Goal: Task Accomplishment & Management: Use online tool/utility

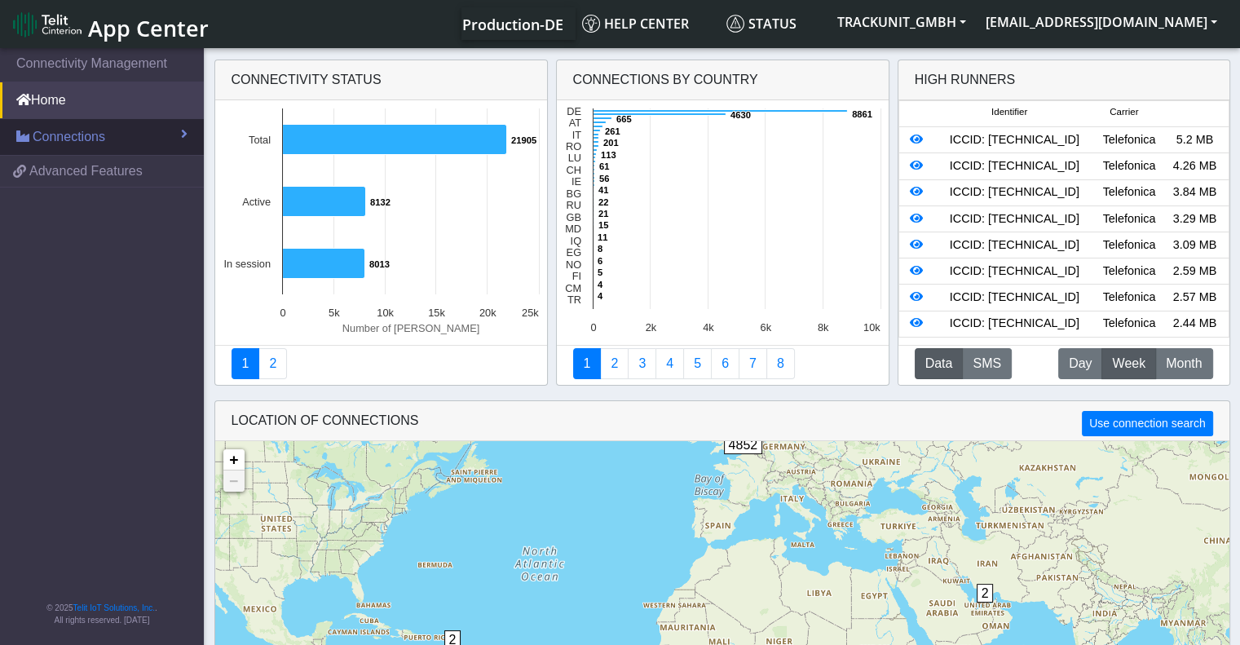
click at [65, 146] on link "Connections" at bounding box center [102, 137] width 204 height 36
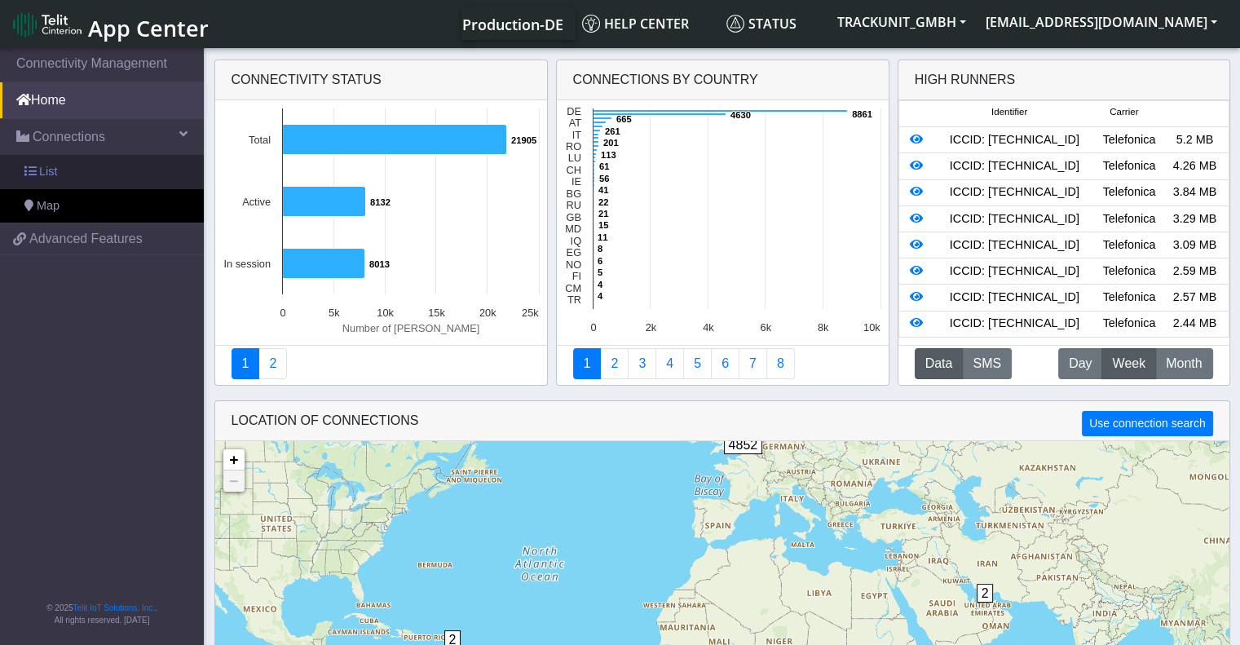
click at [59, 170] on link "List" at bounding box center [102, 172] width 204 height 34
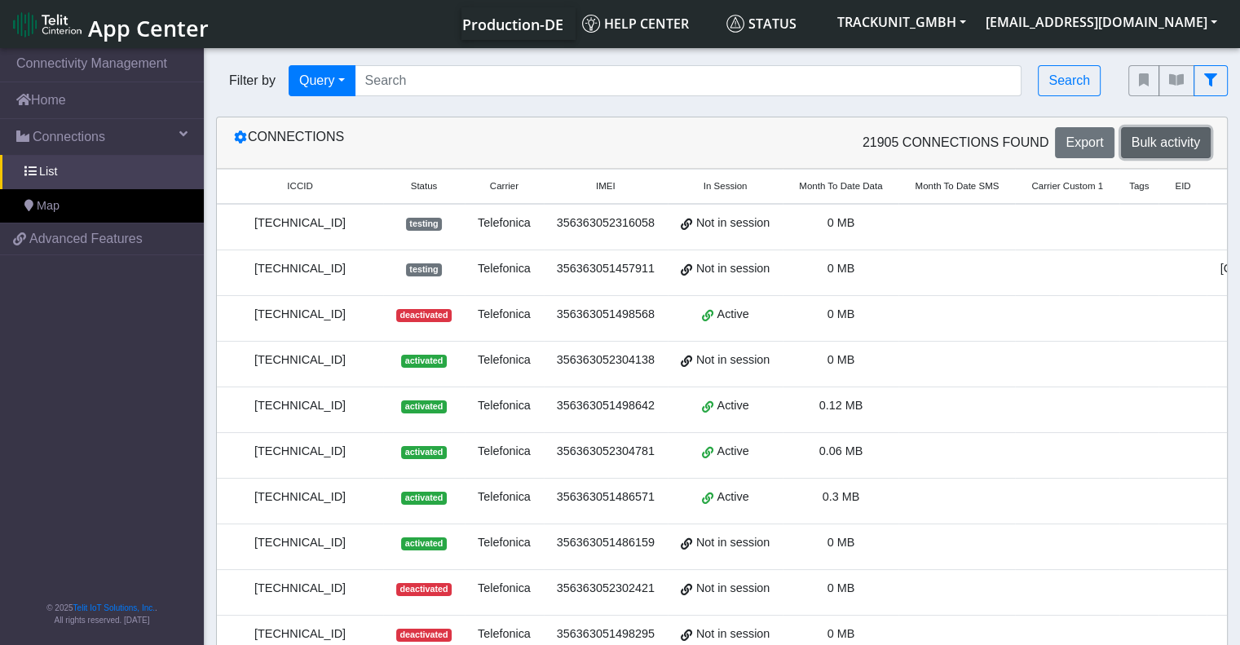
click at [1180, 146] on span "Bulk activity" at bounding box center [1166, 142] width 68 height 14
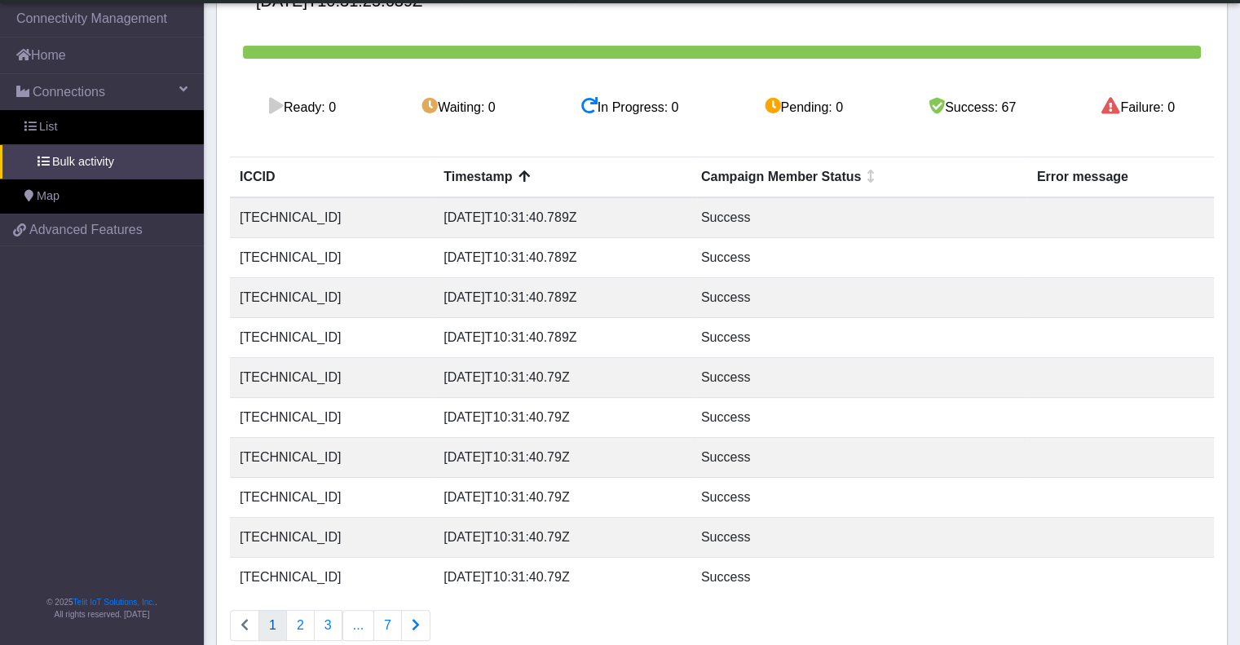
scroll to position [307, 0]
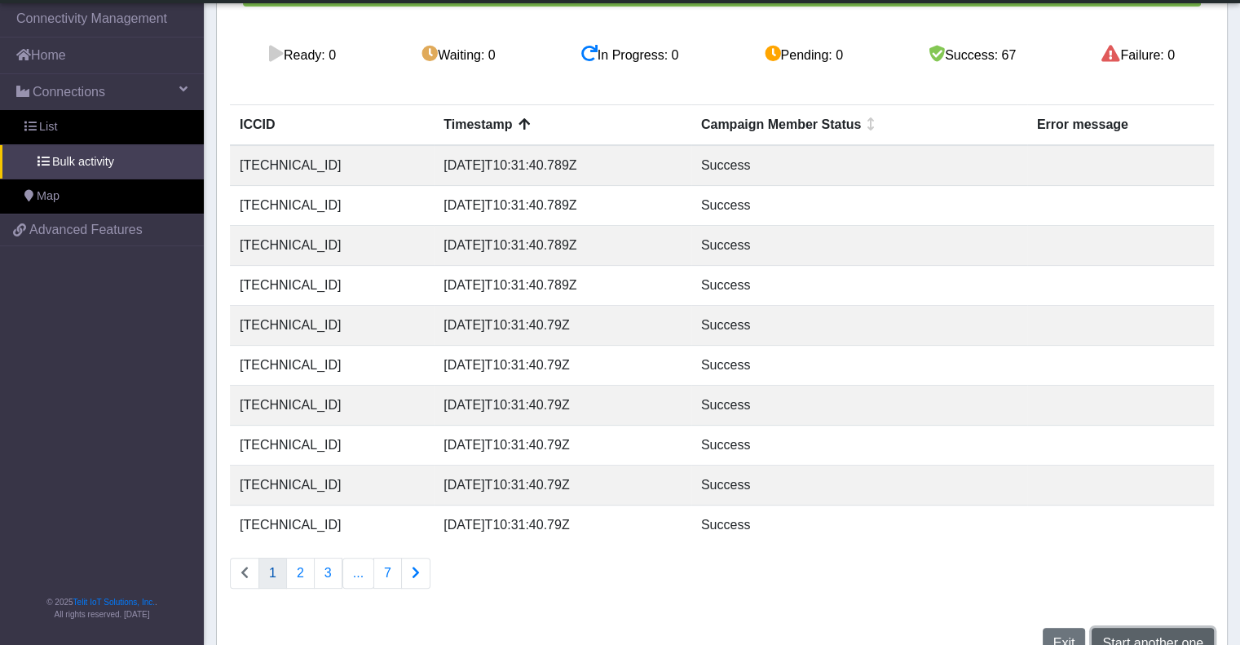
click at [1138, 636] on span "Start another one" at bounding box center [1152, 643] width 101 height 14
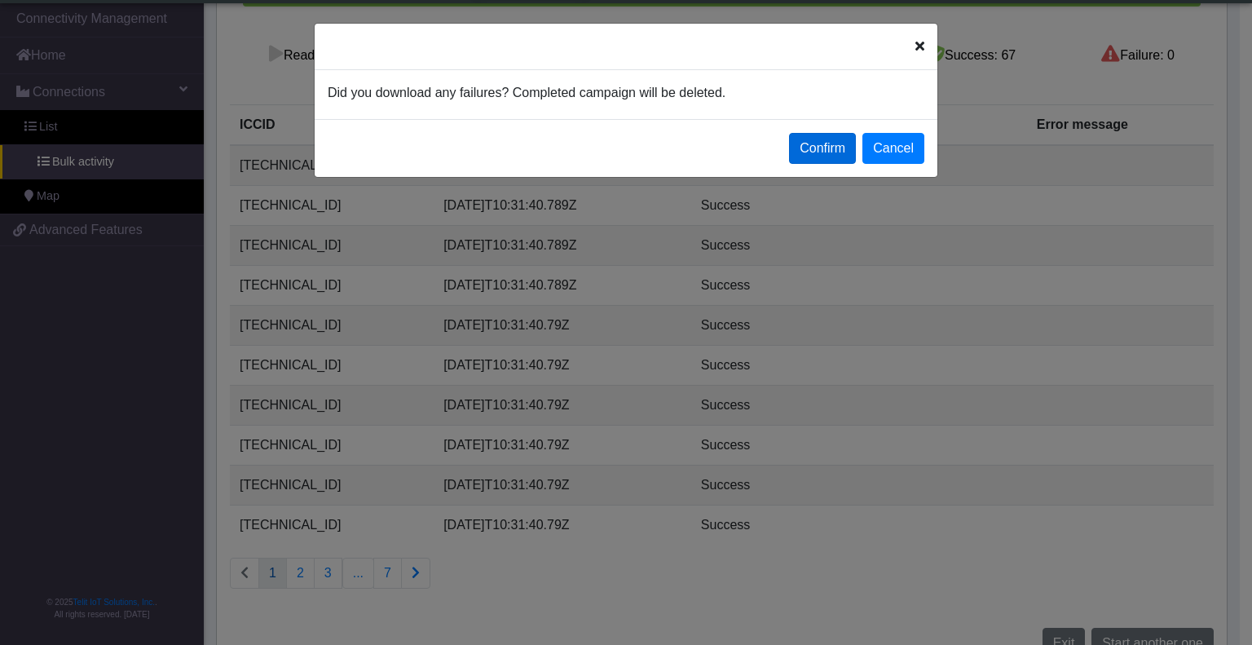
click at [819, 152] on button "Confirm" at bounding box center [822, 148] width 67 height 31
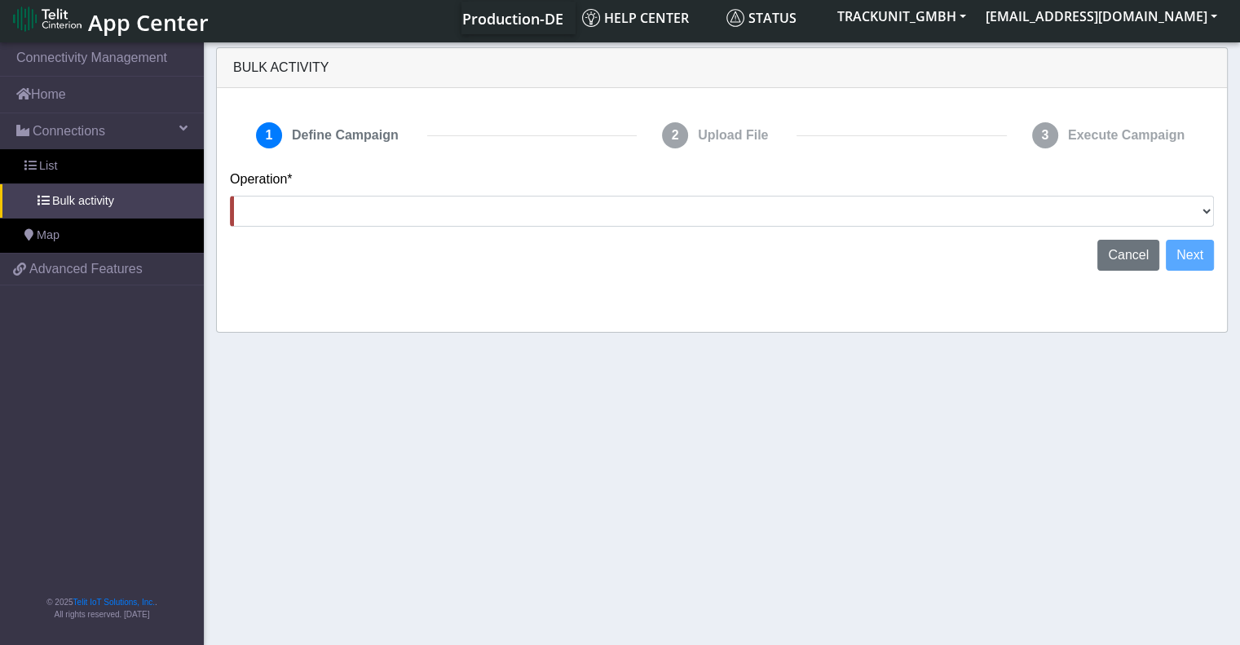
scroll to position [0, 0]
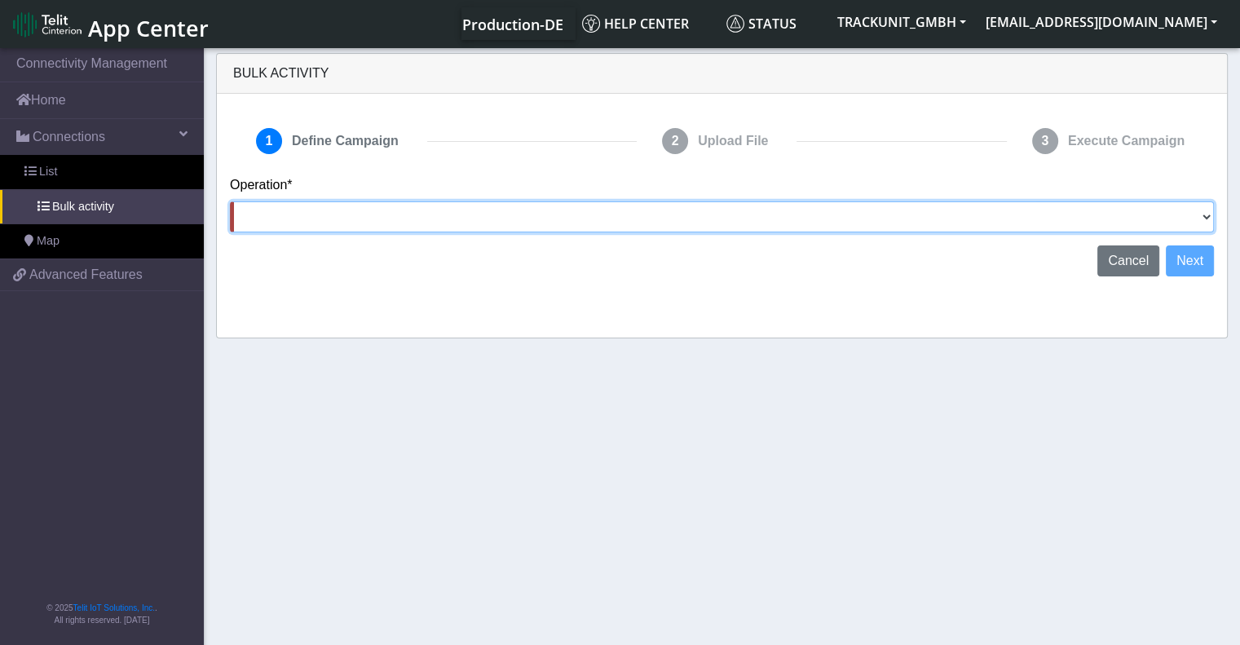
click at [447, 209] on select "Activate [PERSON_NAME] Deactivate [PERSON_NAME] Add Tags Remove Tags Advanced" at bounding box center [722, 216] width 984 height 31
select select "Deactivate [PERSON_NAME]"
click at [230, 201] on select "Activate [PERSON_NAME] Deactivate [PERSON_NAME] Add Tags Remove Tags Advanced" at bounding box center [722, 216] width 984 height 31
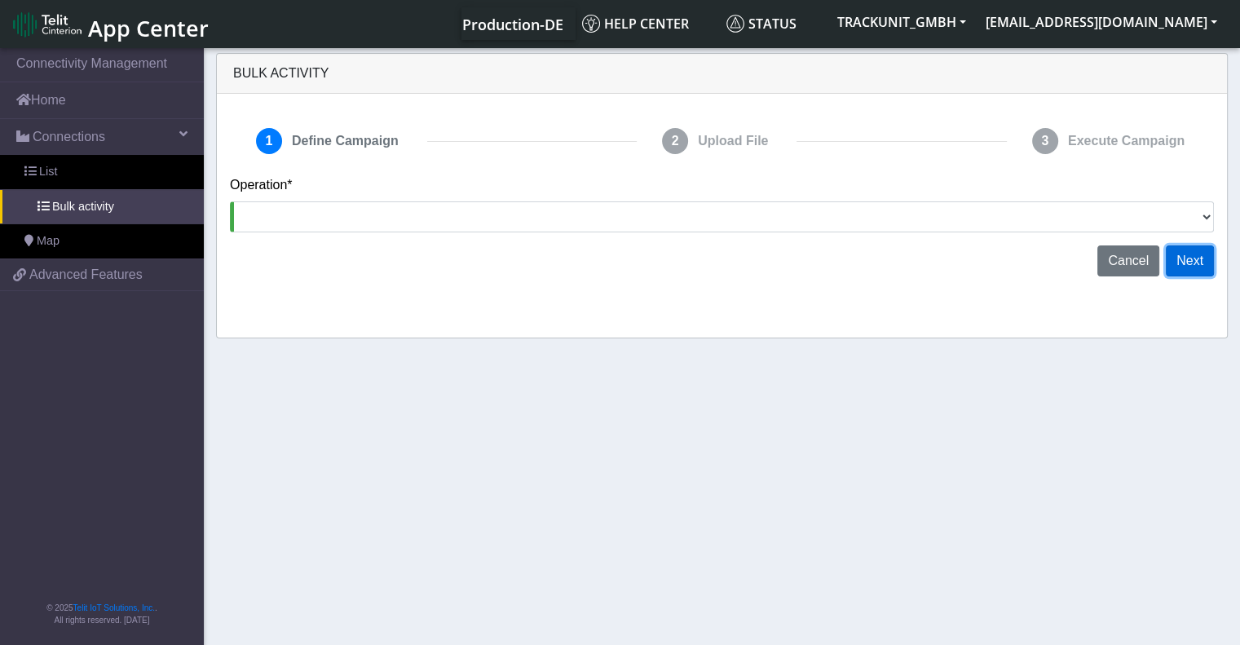
click at [1186, 269] on button "Next" at bounding box center [1190, 260] width 48 height 31
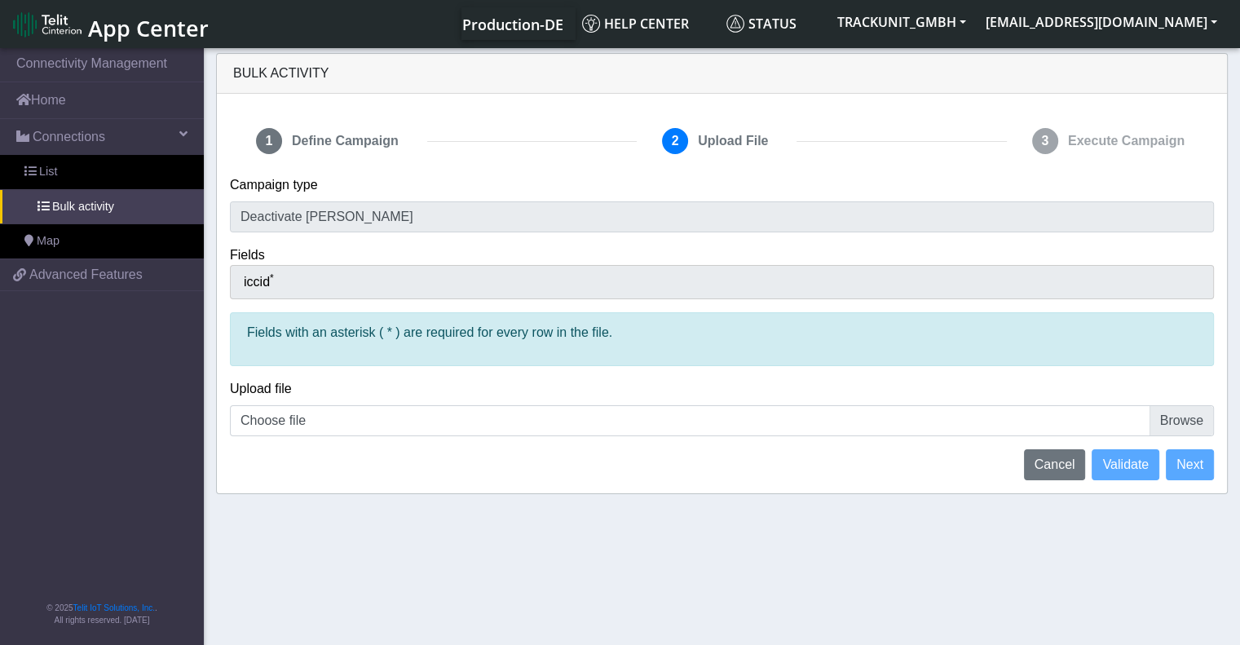
click at [1182, 402] on div "Upload file Choose file" at bounding box center [722, 407] width 984 height 57
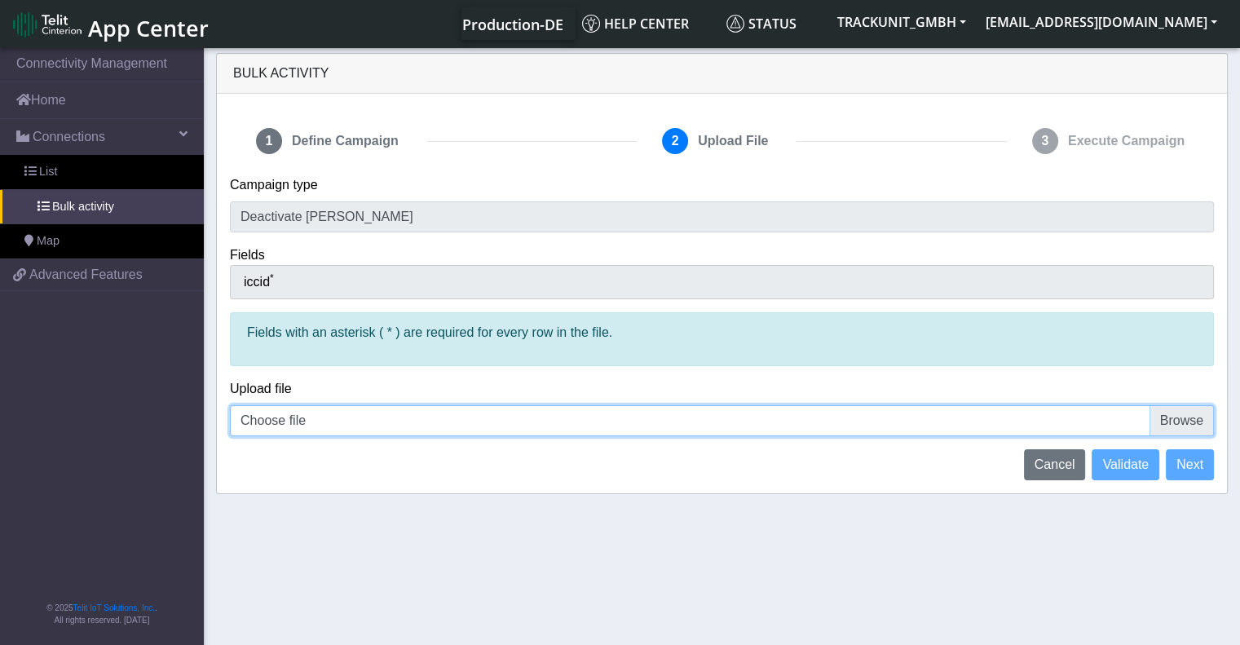
click at [1174, 422] on input "Choose file" at bounding box center [722, 420] width 984 height 31
type input "C:\fakepath\Telit deactivations [DATE].csv"
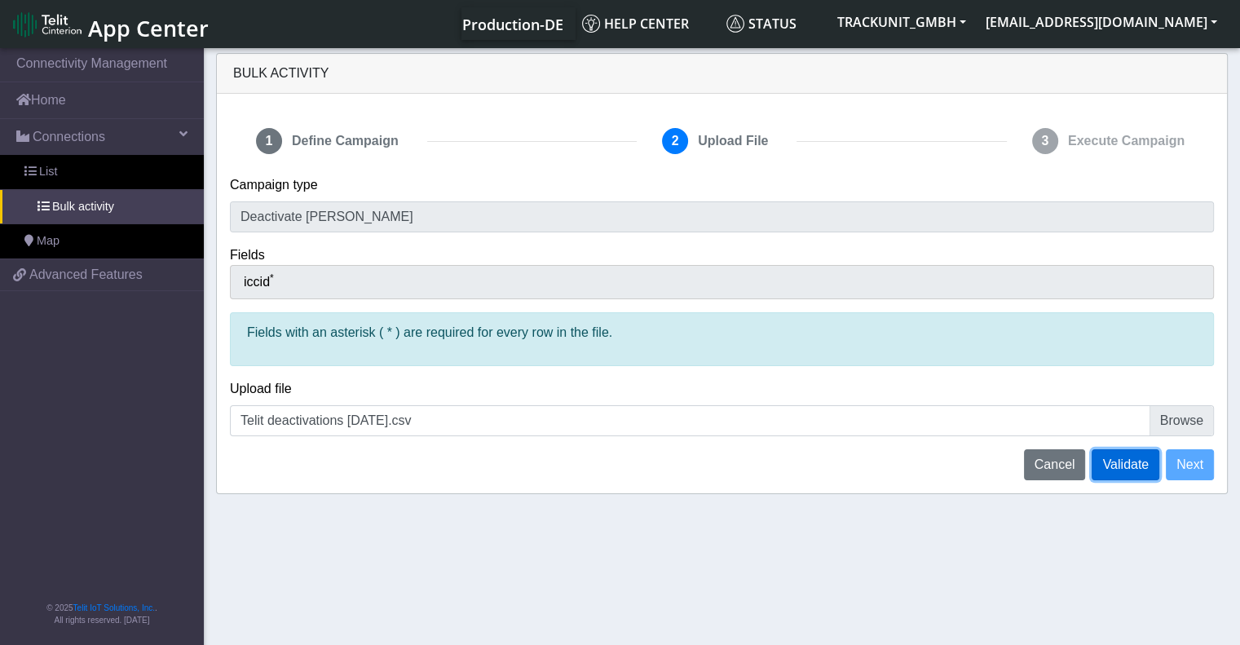
click at [1123, 469] on span "Validate" at bounding box center [1125, 464] width 46 height 14
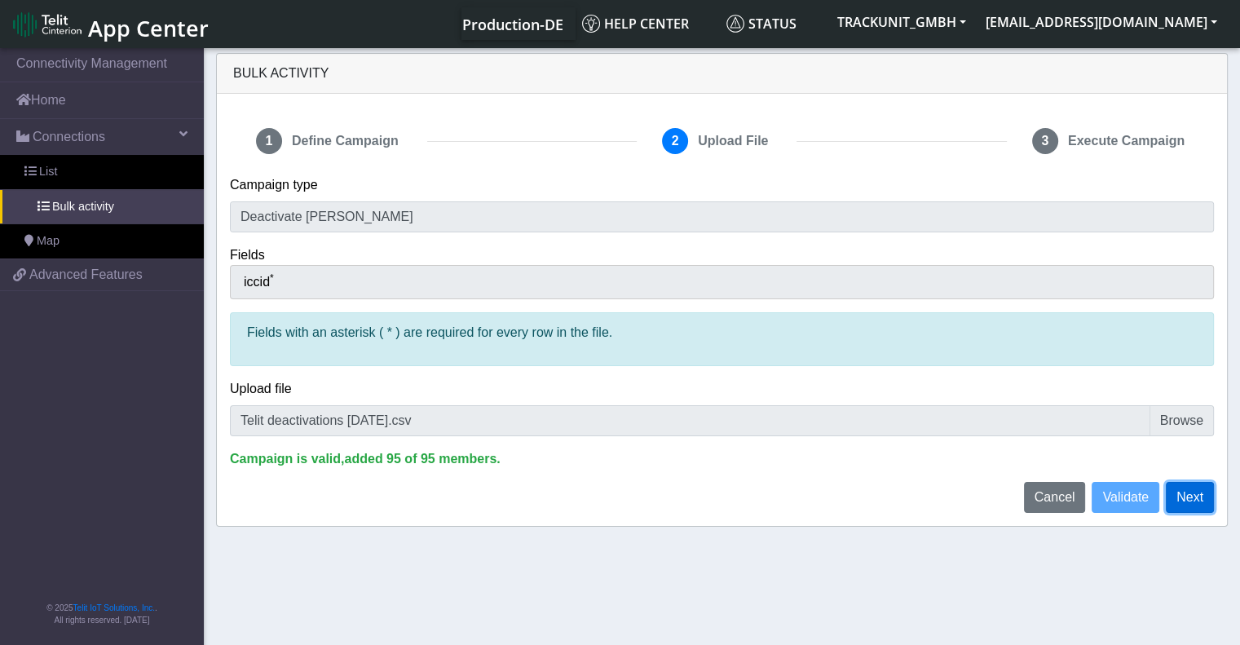
click at [1200, 503] on button "Next" at bounding box center [1190, 497] width 48 height 31
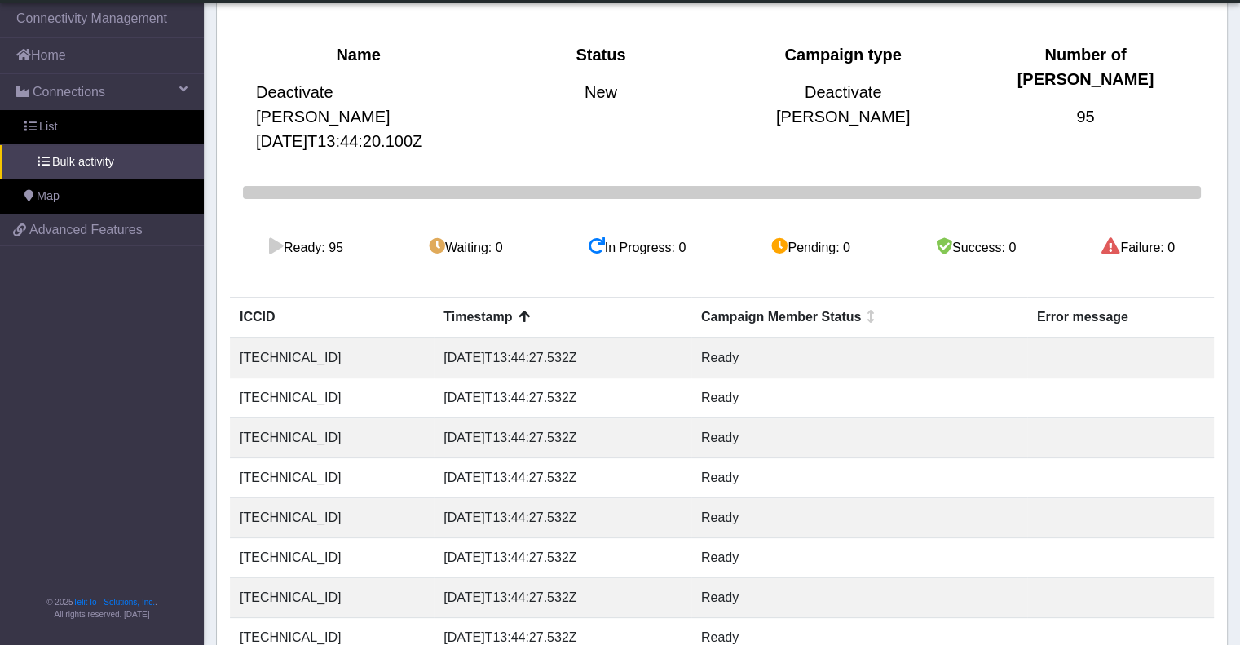
scroll to position [307, 0]
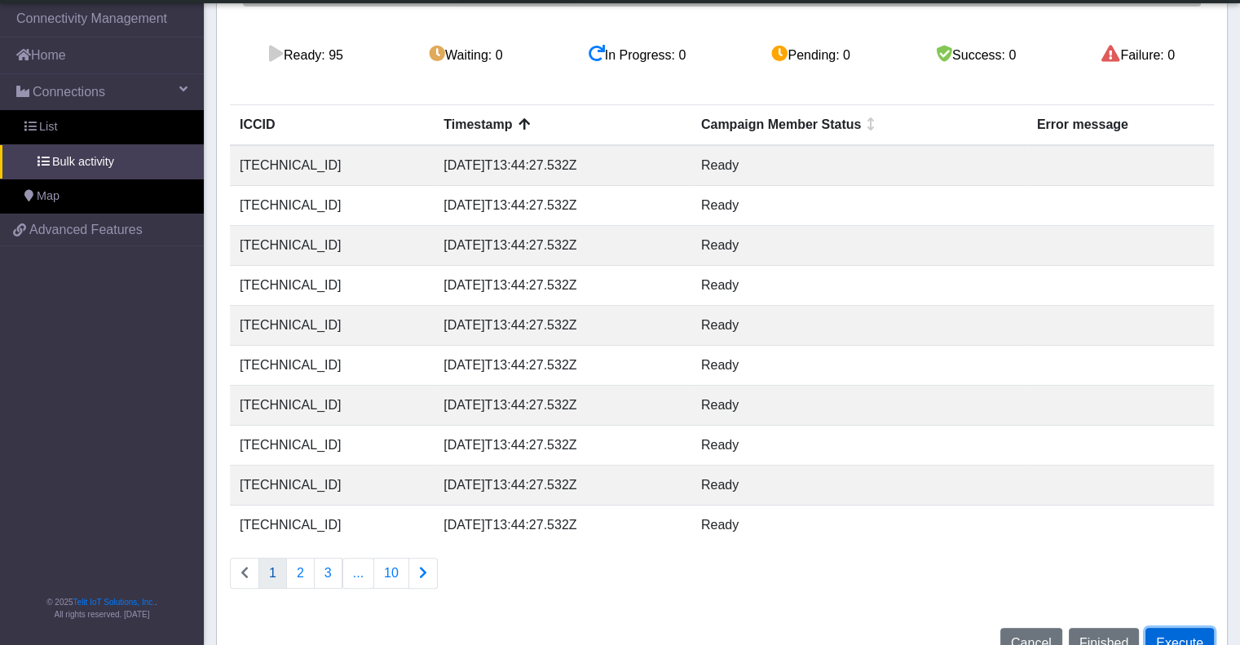
click at [1198, 628] on button "Execute" at bounding box center [1180, 643] width 68 height 31
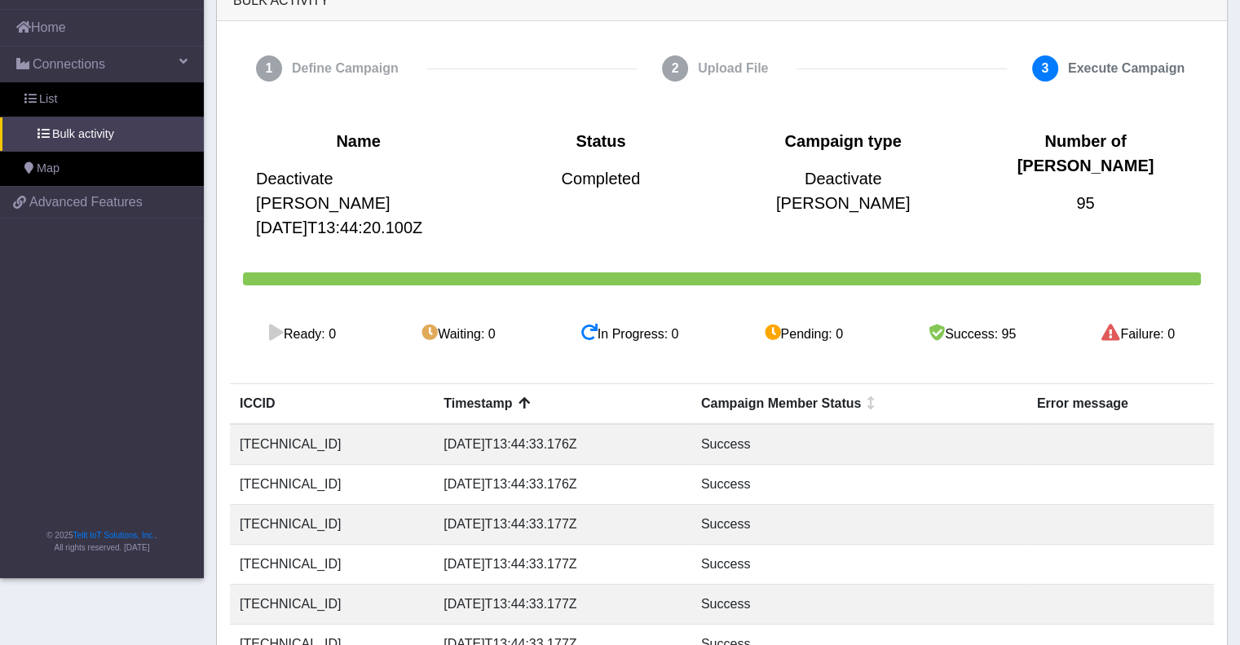
scroll to position [0, 0]
